Goal: Complete application form: Complete application form

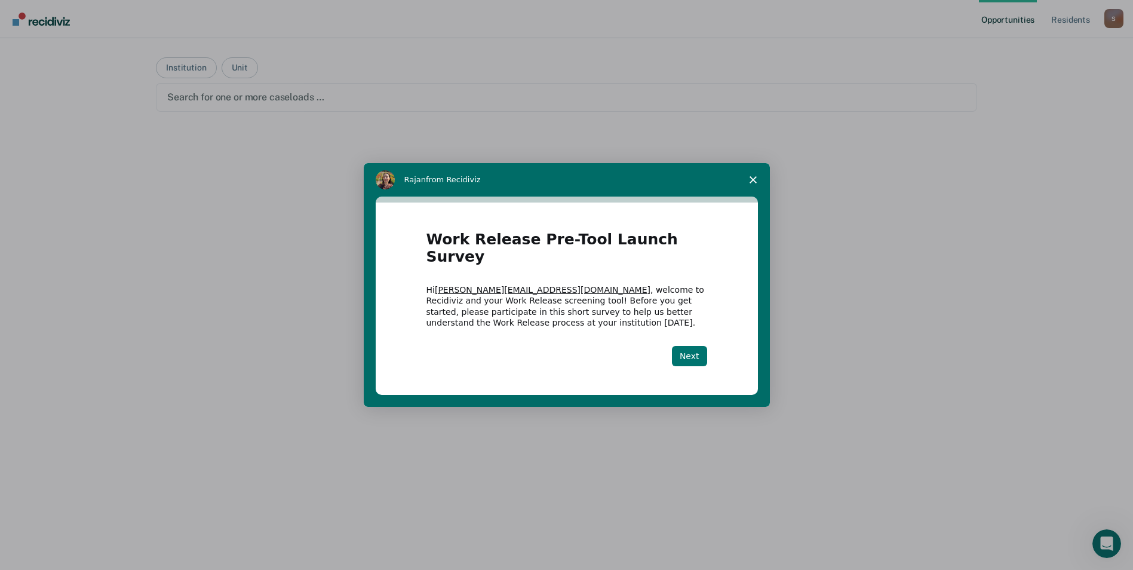
click at [691, 347] on button "Next" at bounding box center [689, 356] width 35 height 20
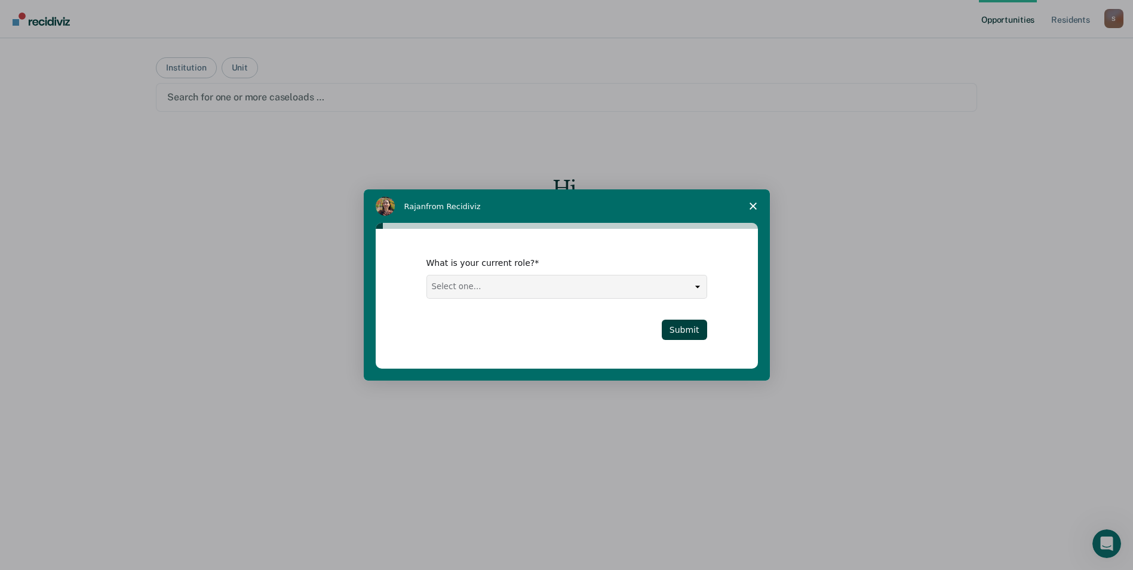
click at [700, 285] on select "Select one... Case Manager FUM Assistant [PERSON_NAME] [PERSON_NAME]" at bounding box center [566, 286] width 279 height 23
select select "Case Manager"
click at [427, 275] on select "Select one... Case Manager FUM Assistant [PERSON_NAME] [PERSON_NAME]" at bounding box center [566, 286] width 279 height 23
click at [682, 330] on button "Submit" at bounding box center [684, 329] width 45 height 20
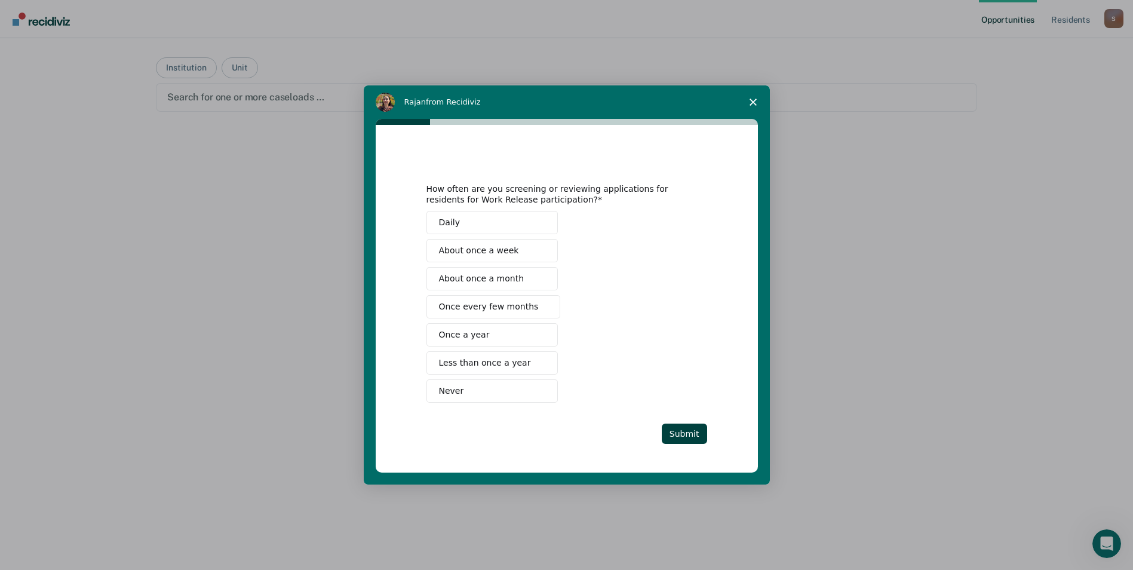
click at [457, 388] on span "Never" at bounding box center [451, 391] width 25 height 13
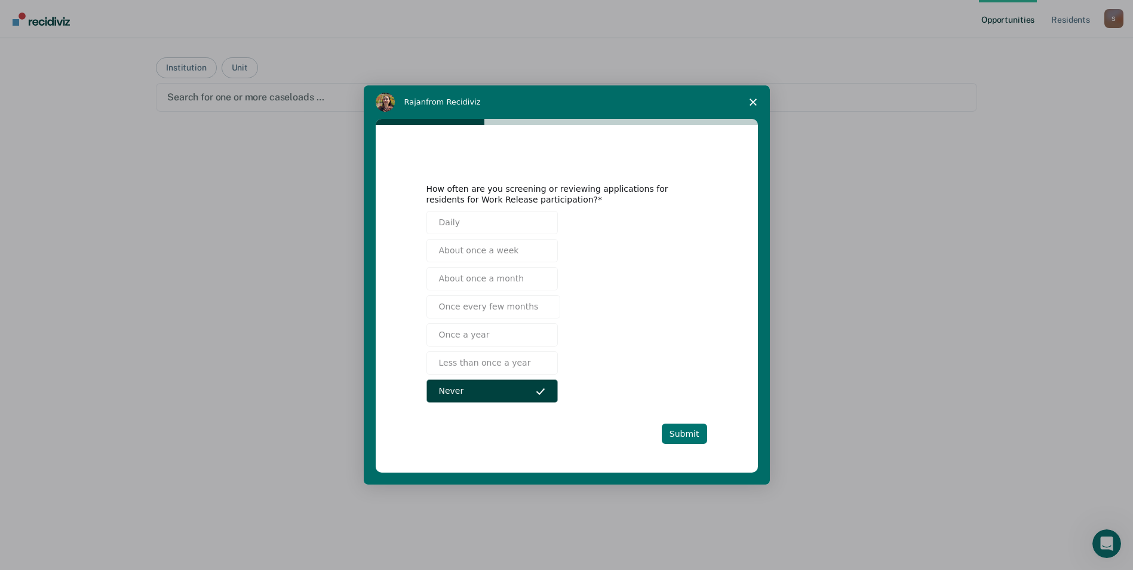
click at [693, 433] on button "Submit" at bounding box center [684, 433] width 45 height 20
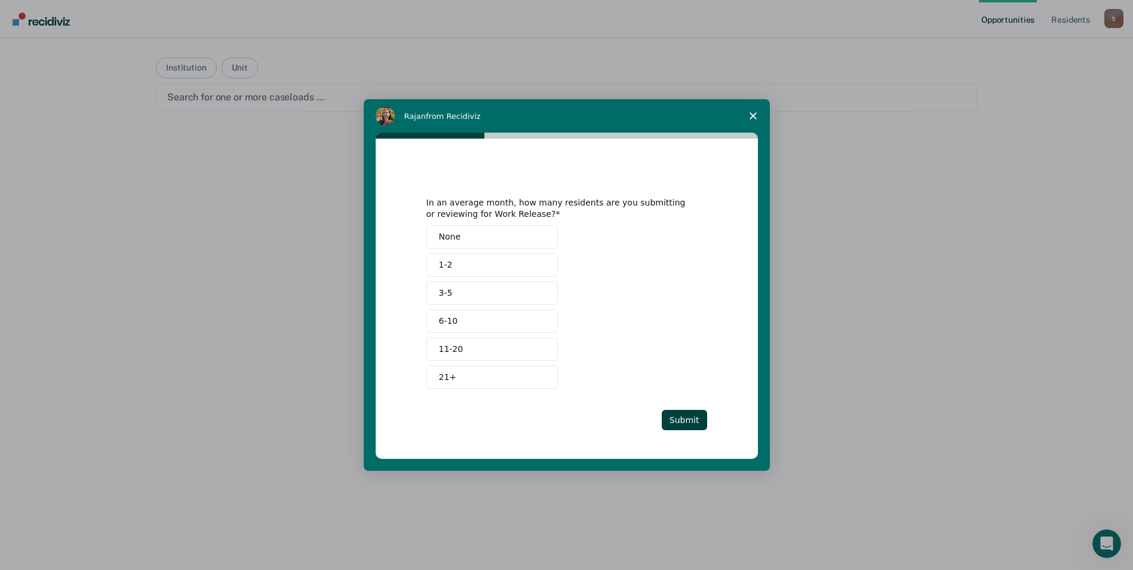
click at [459, 235] on button "None" at bounding box center [491, 236] width 131 height 23
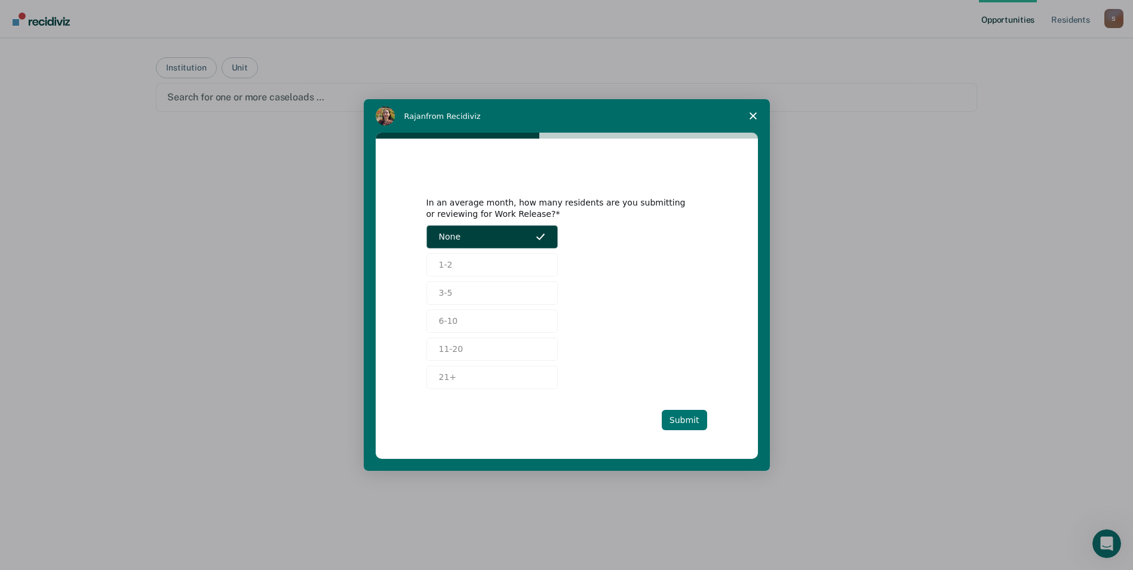
click at [681, 419] on button "Submit" at bounding box center [684, 420] width 45 height 20
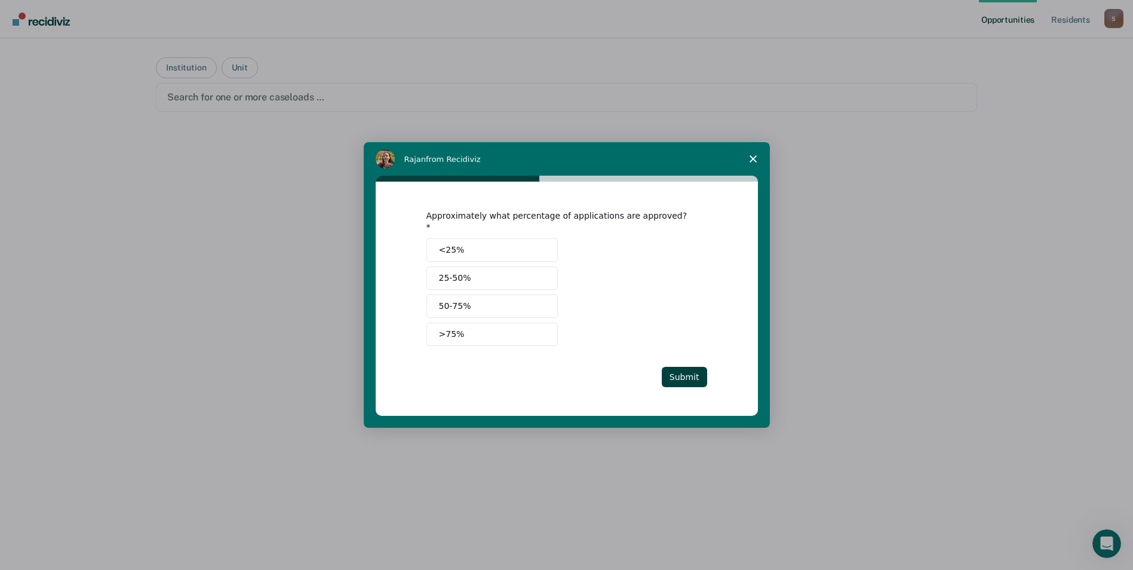
click at [481, 242] on button "<25%" at bounding box center [491, 249] width 131 height 23
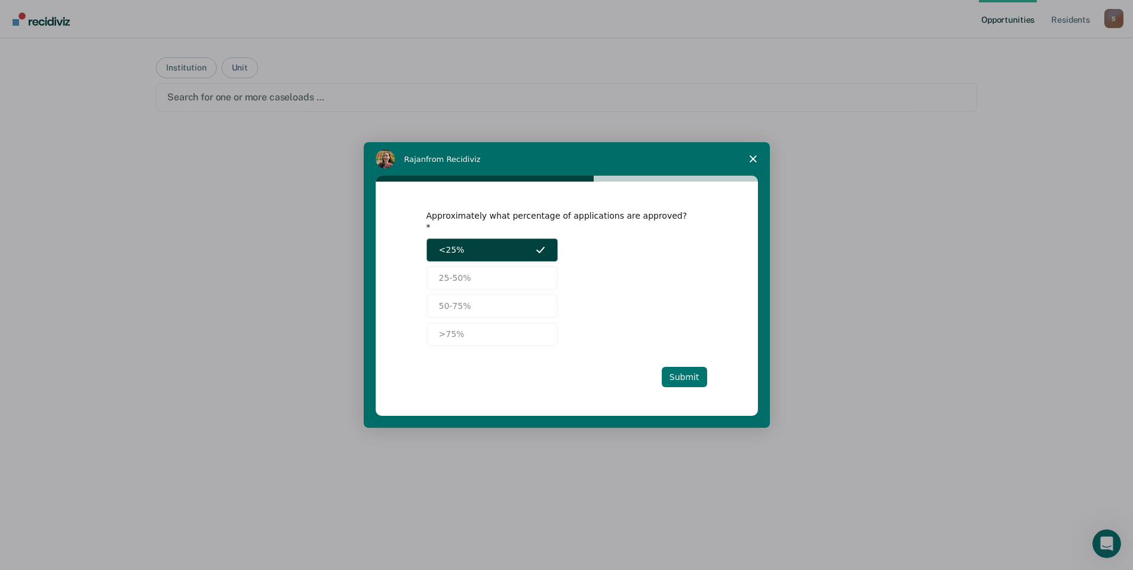
click at [687, 378] on button "Submit" at bounding box center [684, 377] width 45 height 20
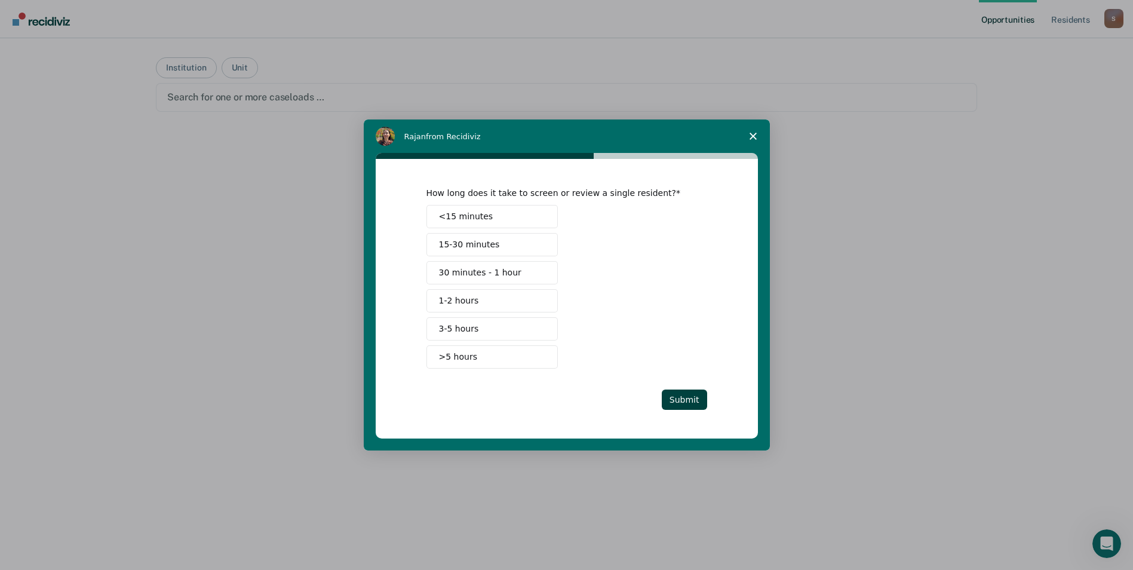
click at [493, 302] on button "1-2 hours" at bounding box center [491, 300] width 131 height 23
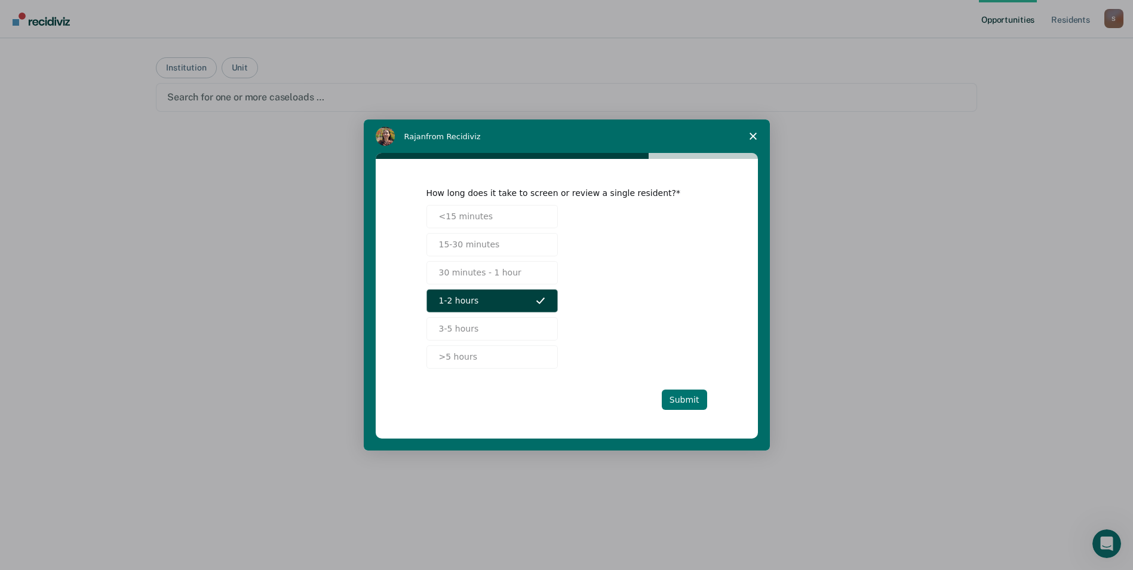
click at [690, 404] on button "Submit" at bounding box center [684, 399] width 45 height 20
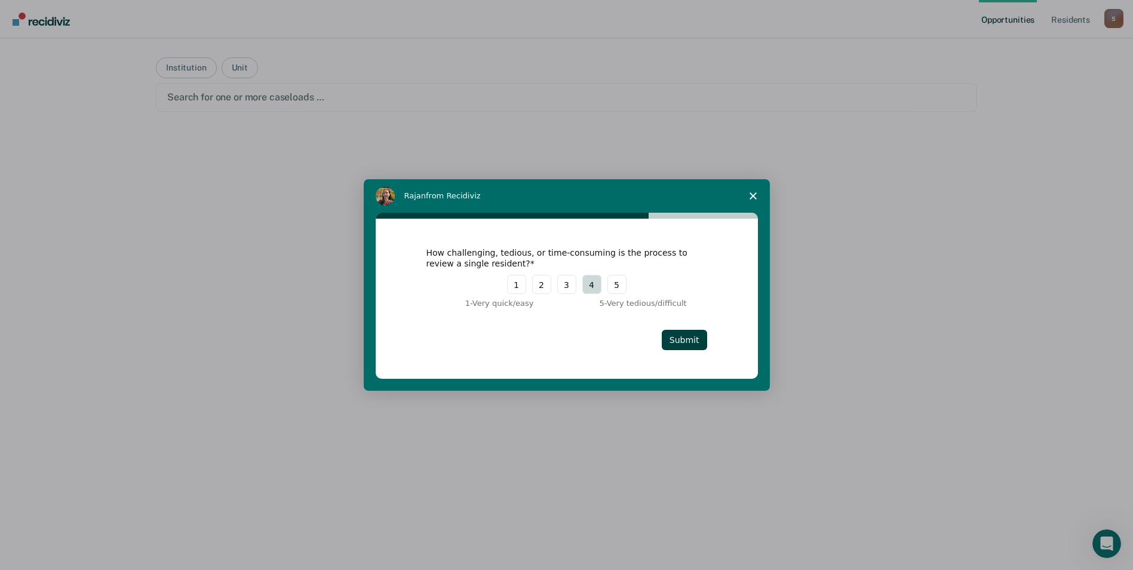
click at [589, 282] on button "4" at bounding box center [591, 284] width 19 height 19
click at [690, 343] on button "Submit" at bounding box center [684, 340] width 45 height 20
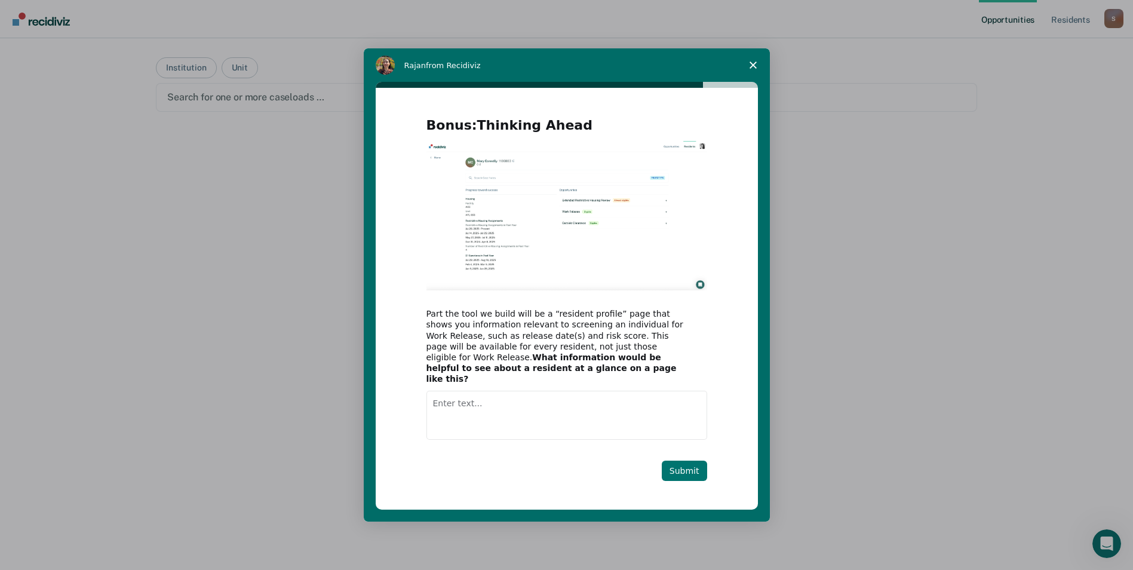
click at [699, 466] on button "Submit" at bounding box center [684, 470] width 45 height 20
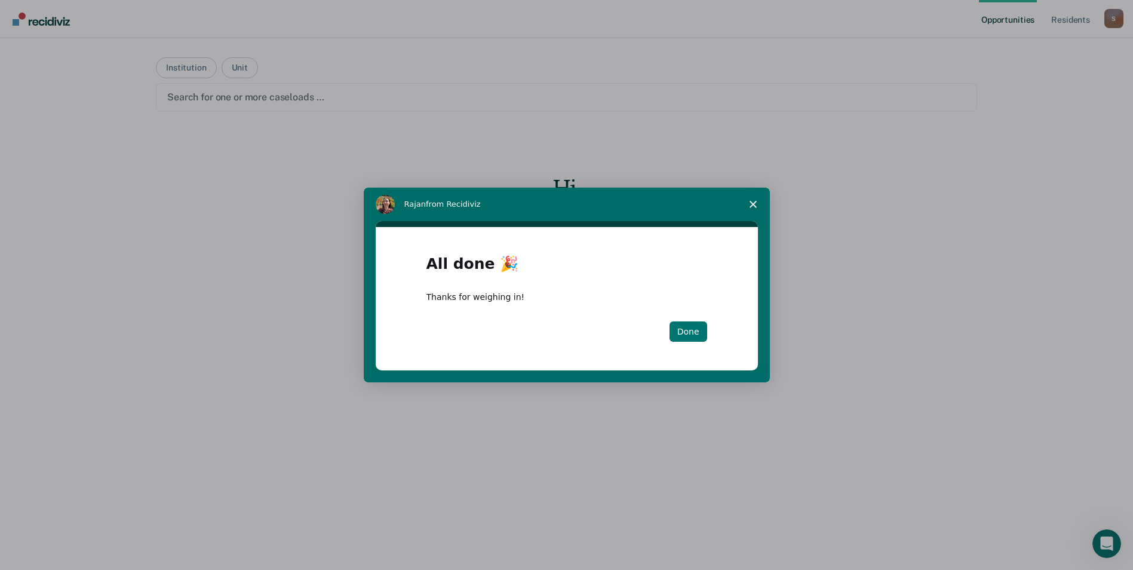
click at [700, 337] on button "Done" at bounding box center [688, 331] width 38 height 20
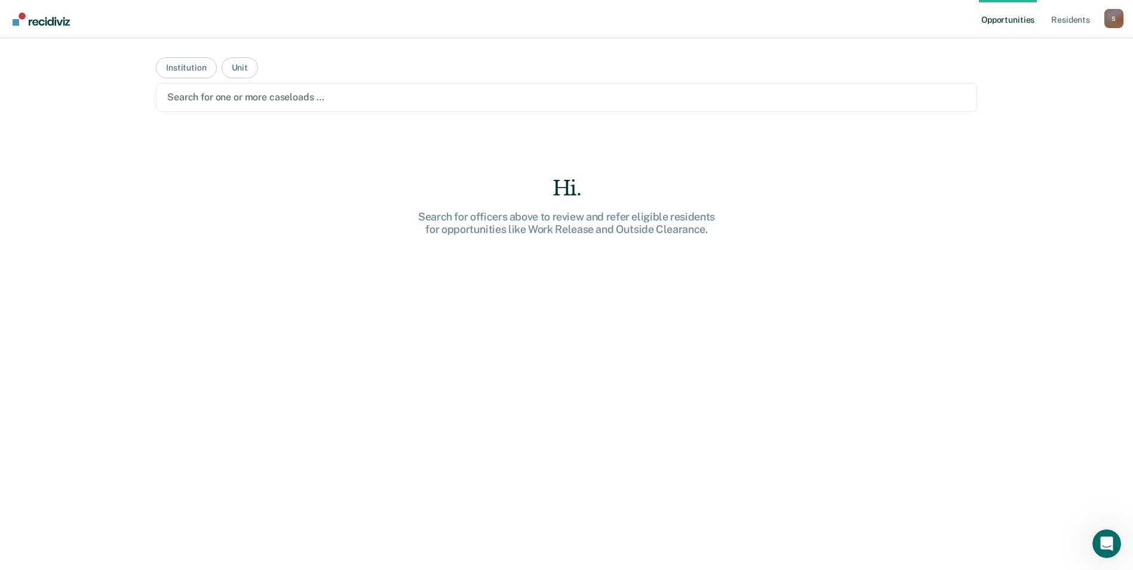
click at [1120, 12] on div "S" at bounding box center [1113, 18] width 19 height 19
click at [1032, 78] on link "Log Out" at bounding box center [1065, 78] width 96 height 10
